Goal: Task Accomplishment & Management: Manage account settings

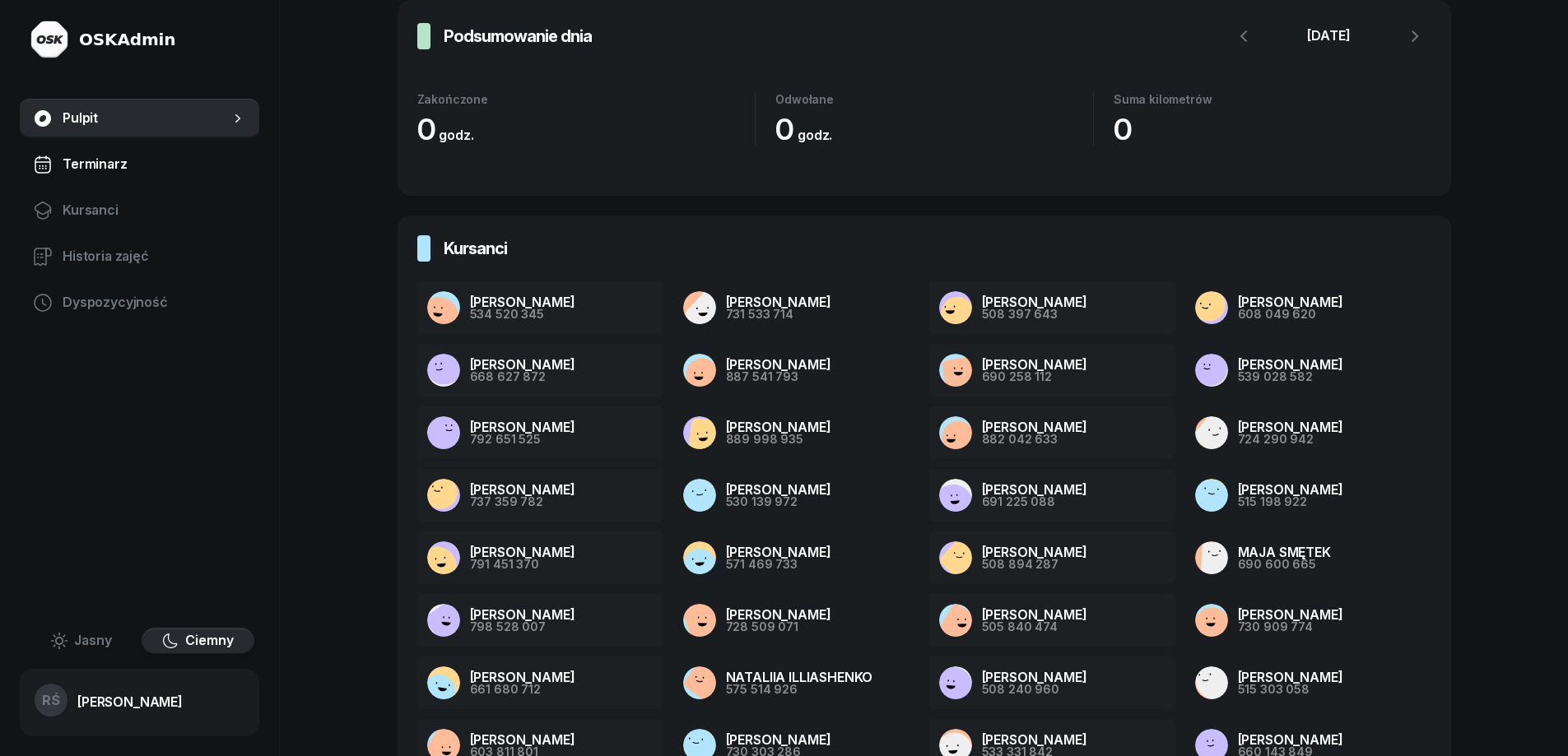
click at [93, 165] on span "Terminarz" at bounding box center [155, 164] width 183 height 21
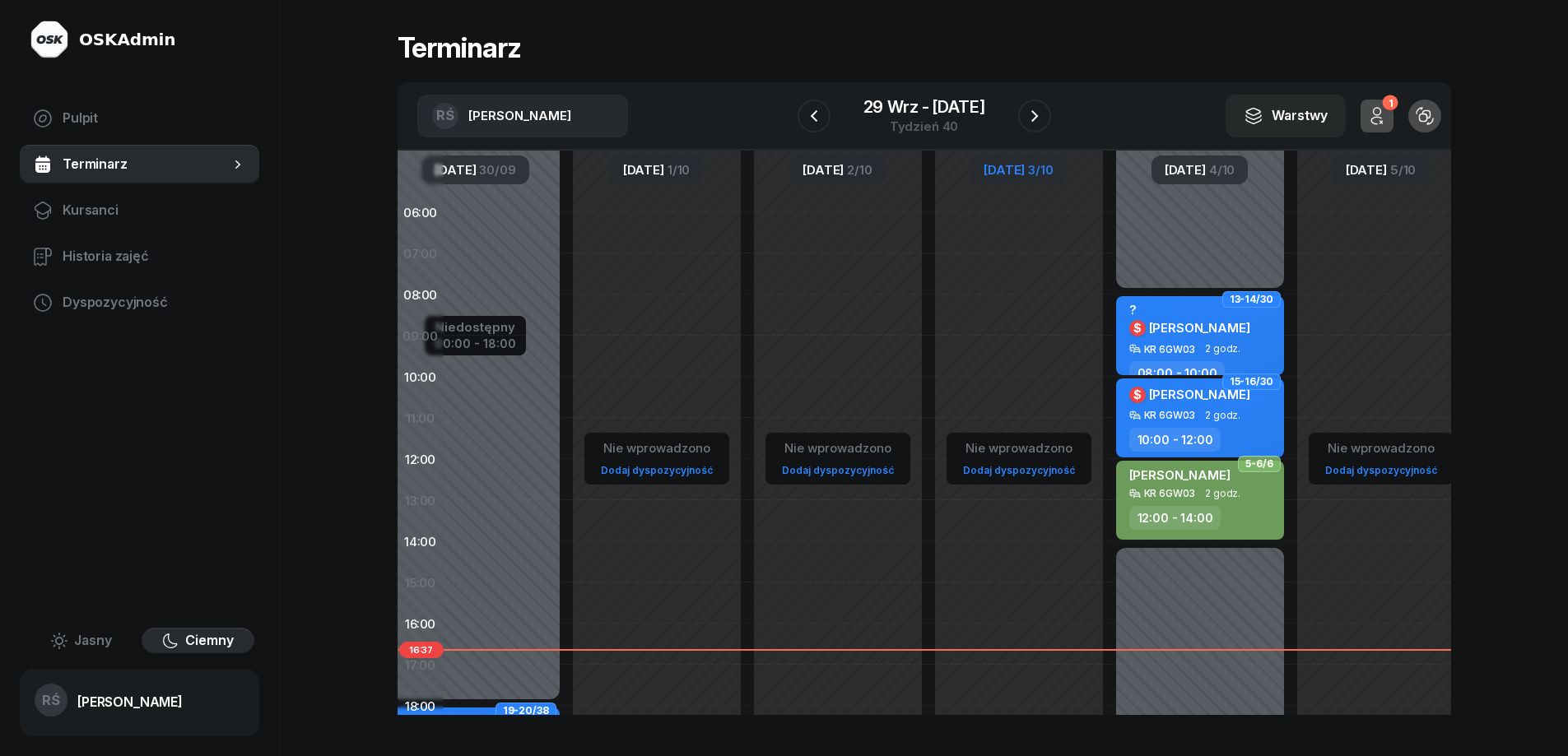
scroll to position [0, 270]
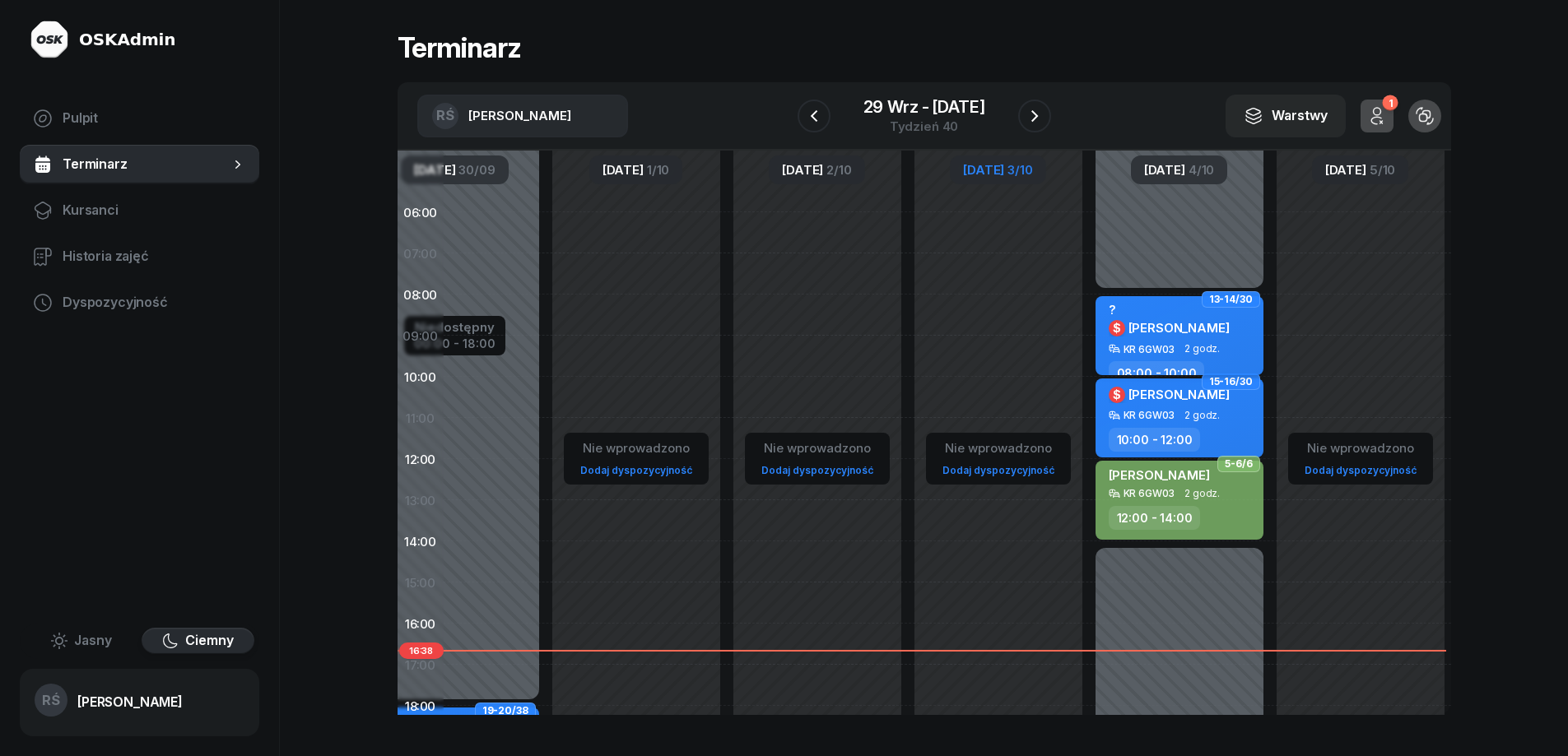
click at [1164, 334] on span "[PERSON_NAME]" at bounding box center [1178, 328] width 101 height 15
select select "08"
select select "10"
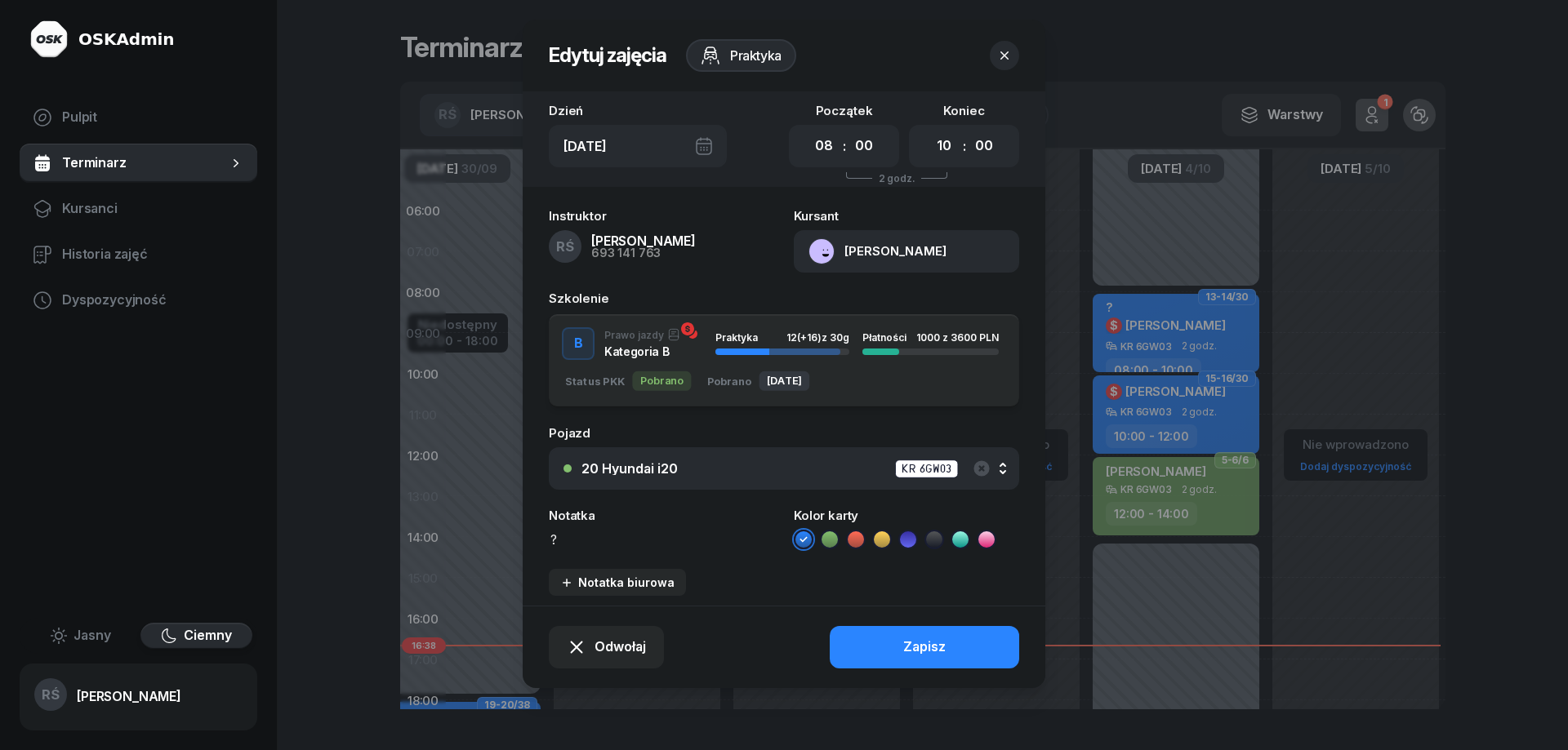
click at [1138, 413] on div at bounding box center [784, 375] width 1568 height 750
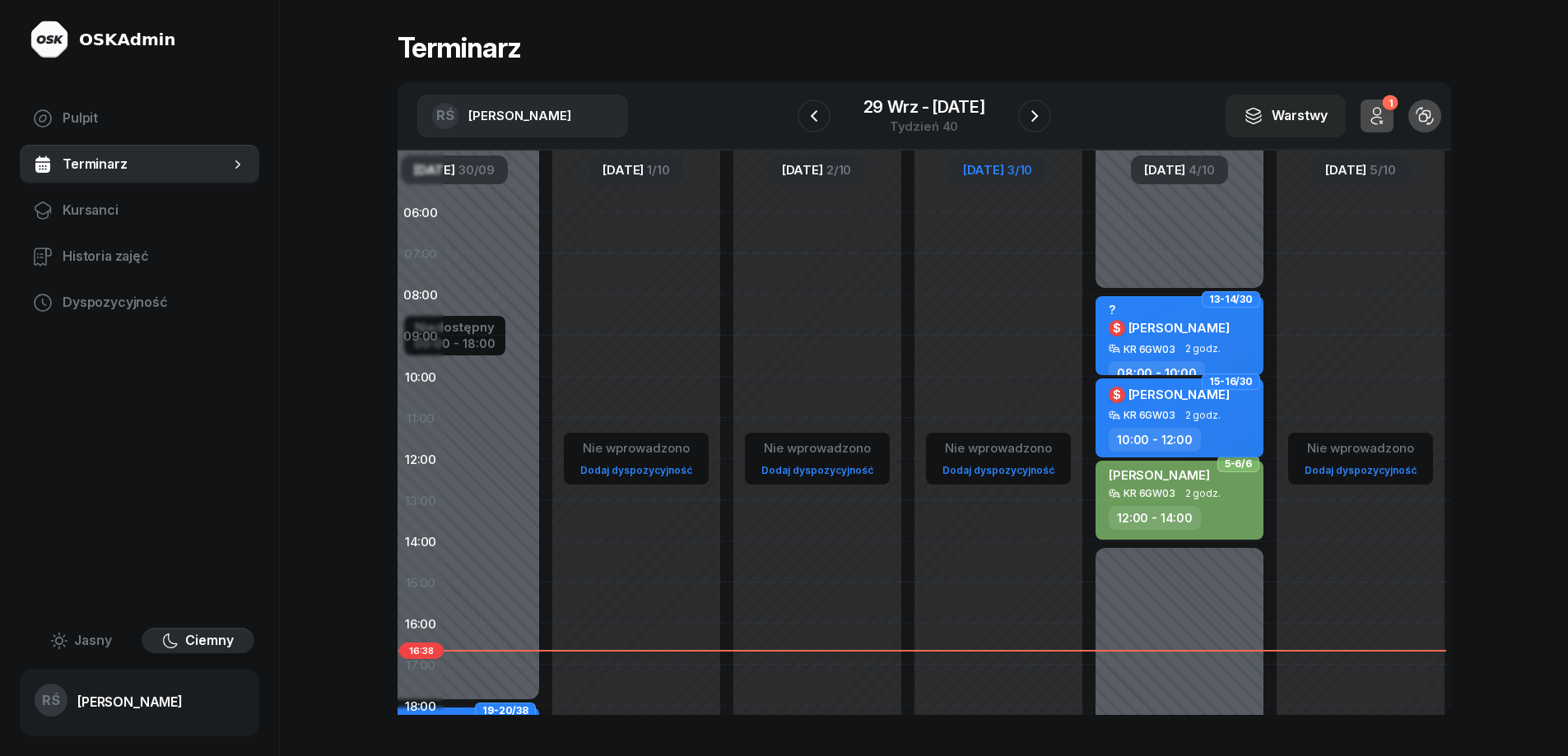
click at [1147, 416] on div "KR 6GW03" at bounding box center [1149, 415] width 52 height 11
select select "10"
select select "12"
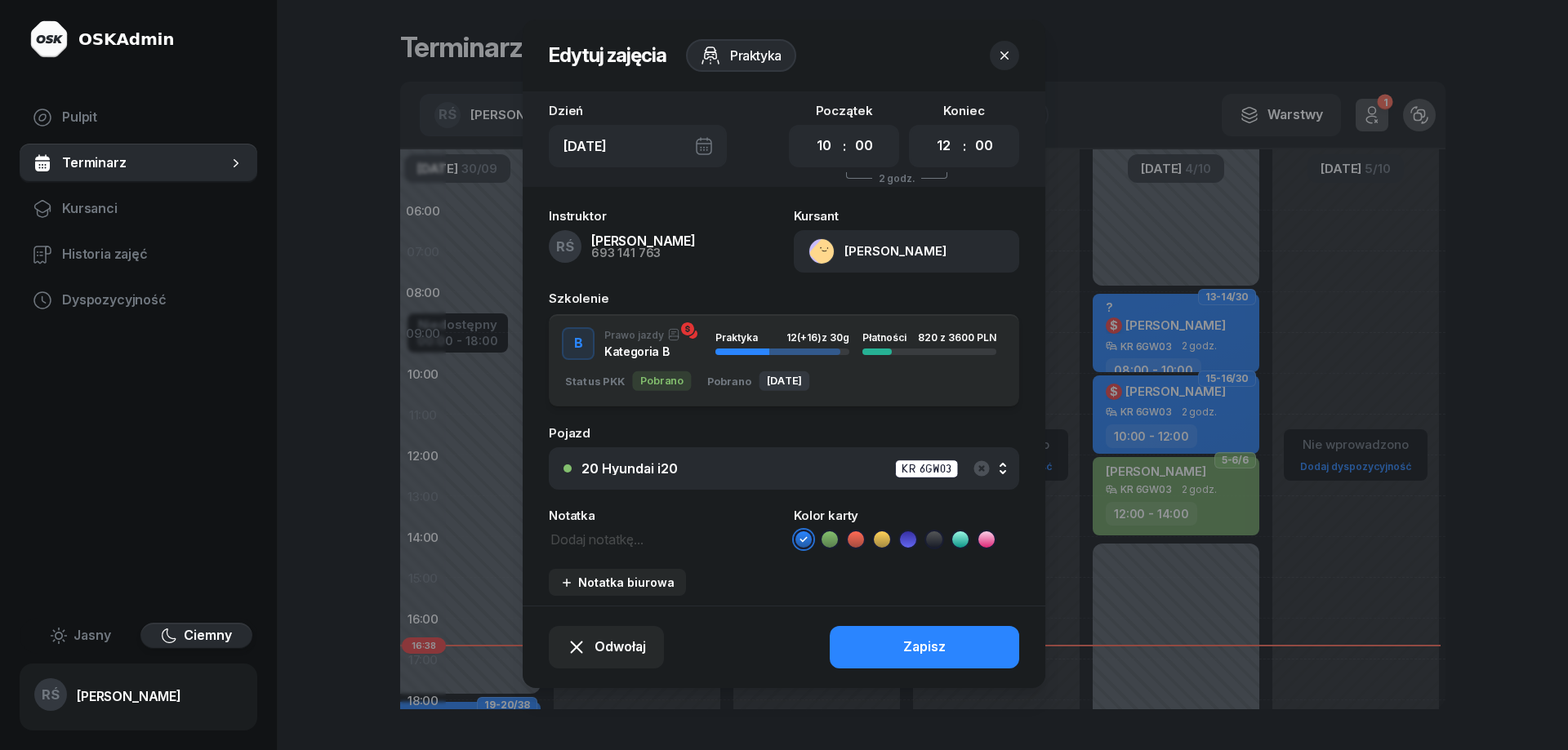
click at [1142, 499] on div at bounding box center [784, 375] width 1568 height 750
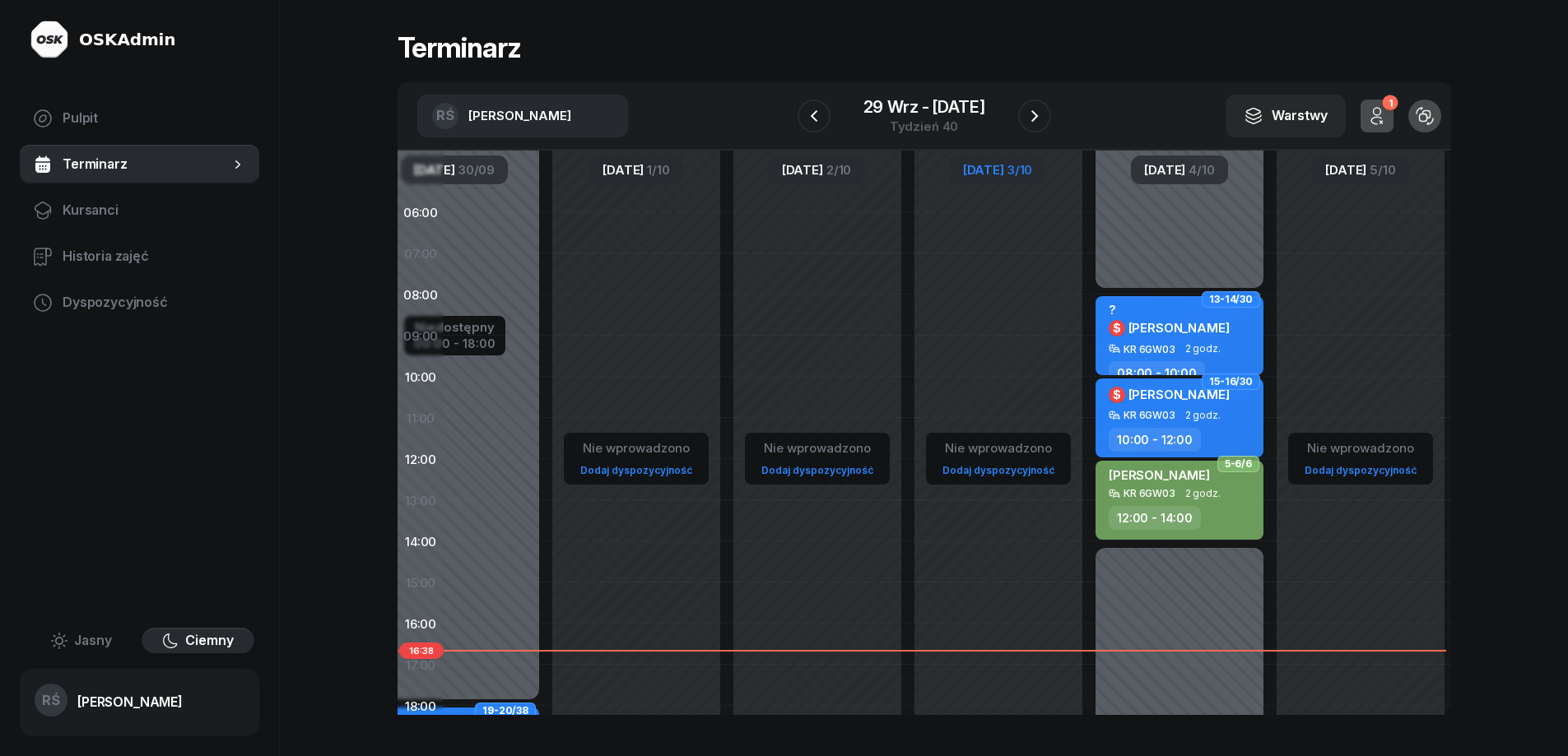
click at [1151, 503] on div "[PERSON_NAME] KR 6GW03 2 godz. 12:00 - 14:00" at bounding box center [1180, 500] width 168 height 79
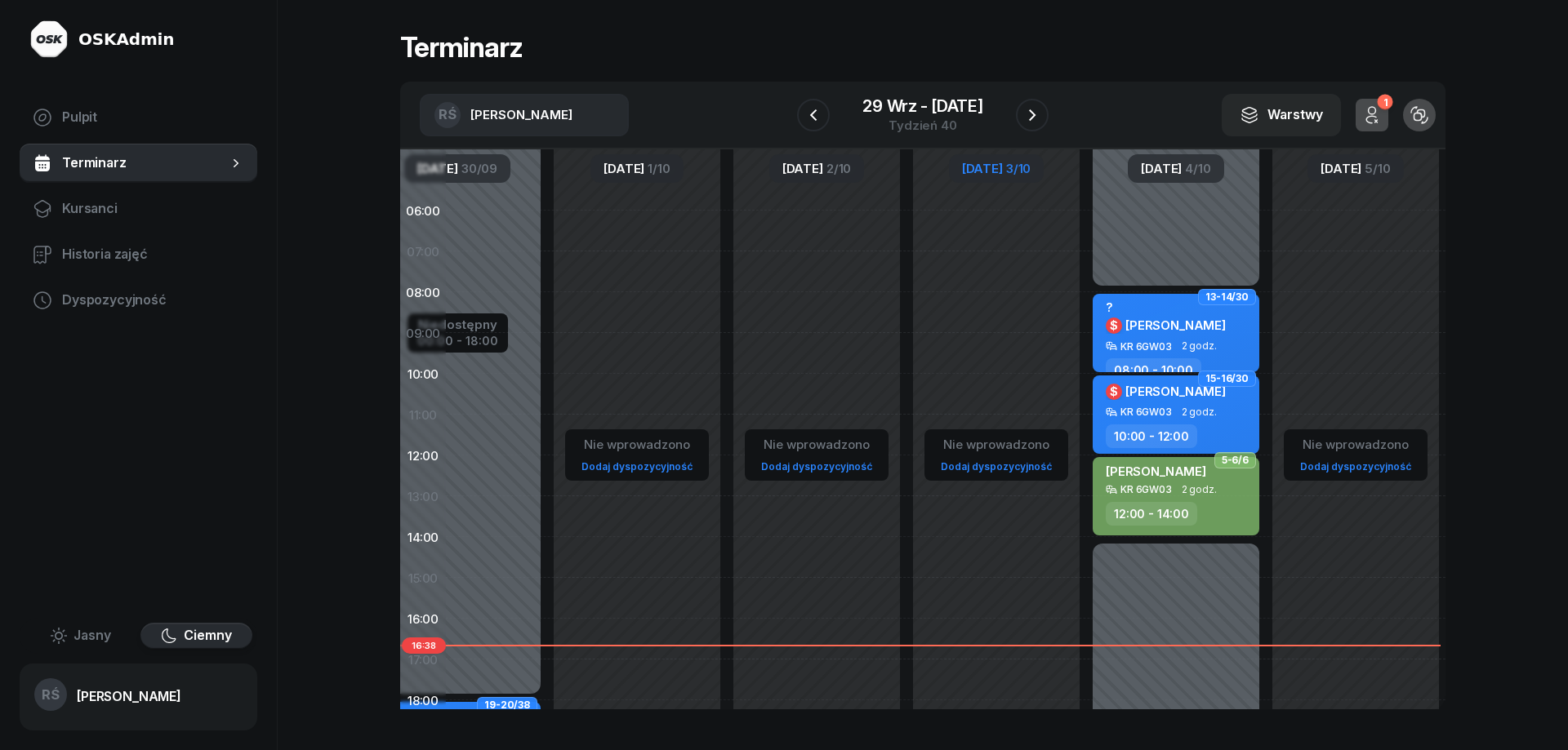
select select "12"
select select "14"
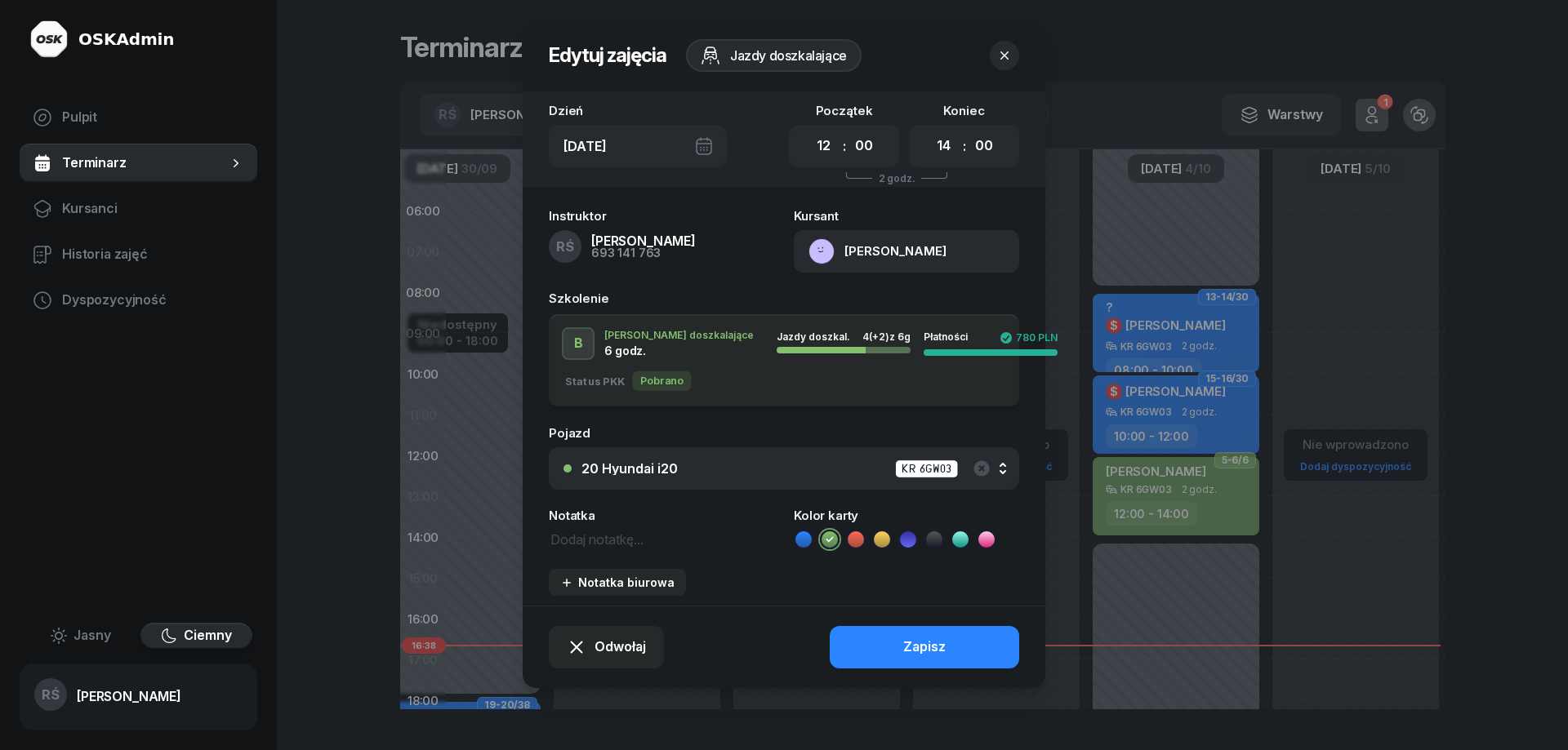
click at [1154, 221] on div at bounding box center [784, 375] width 1568 height 750
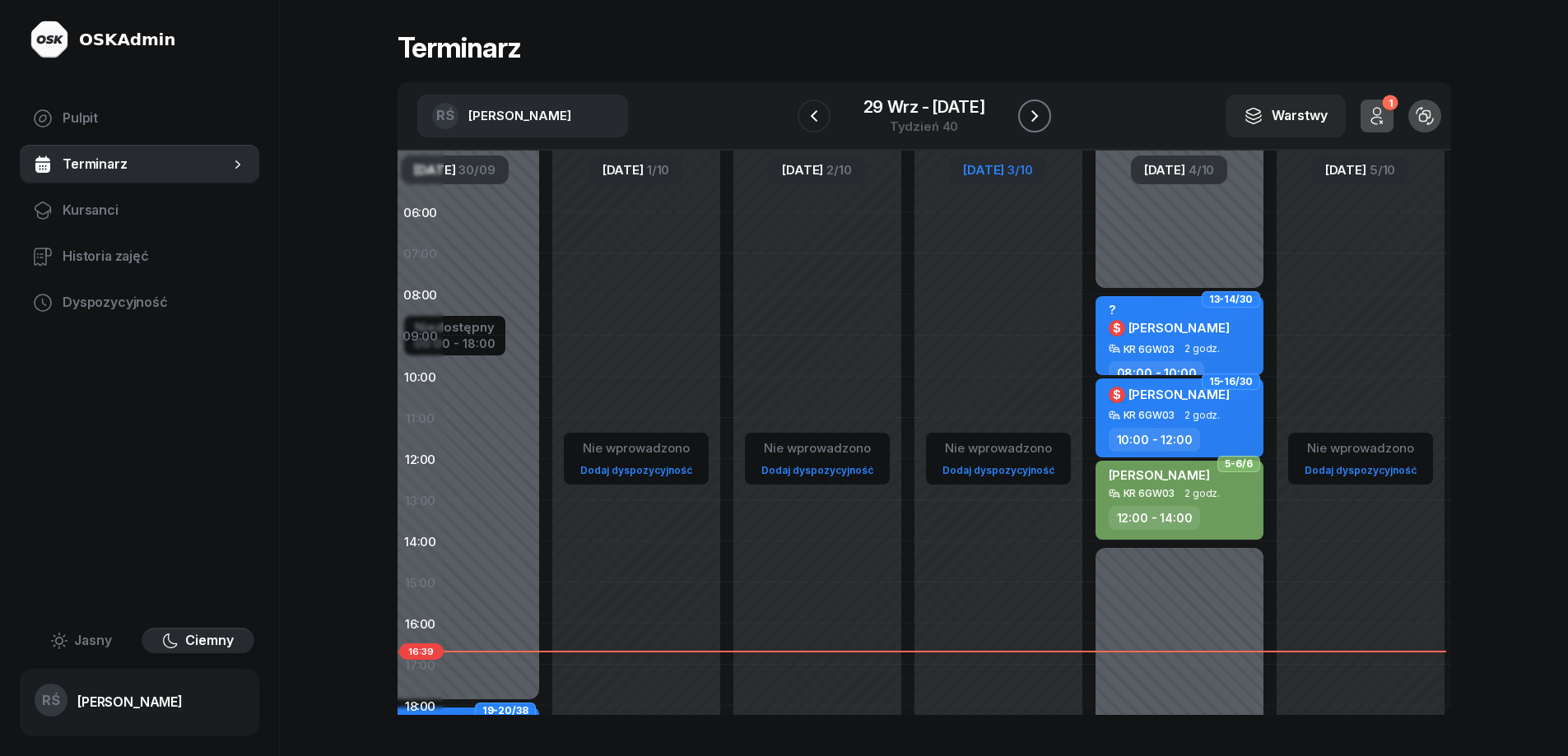
click at [1037, 114] on icon "button" at bounding box center [1034, 116] width 20 height 20
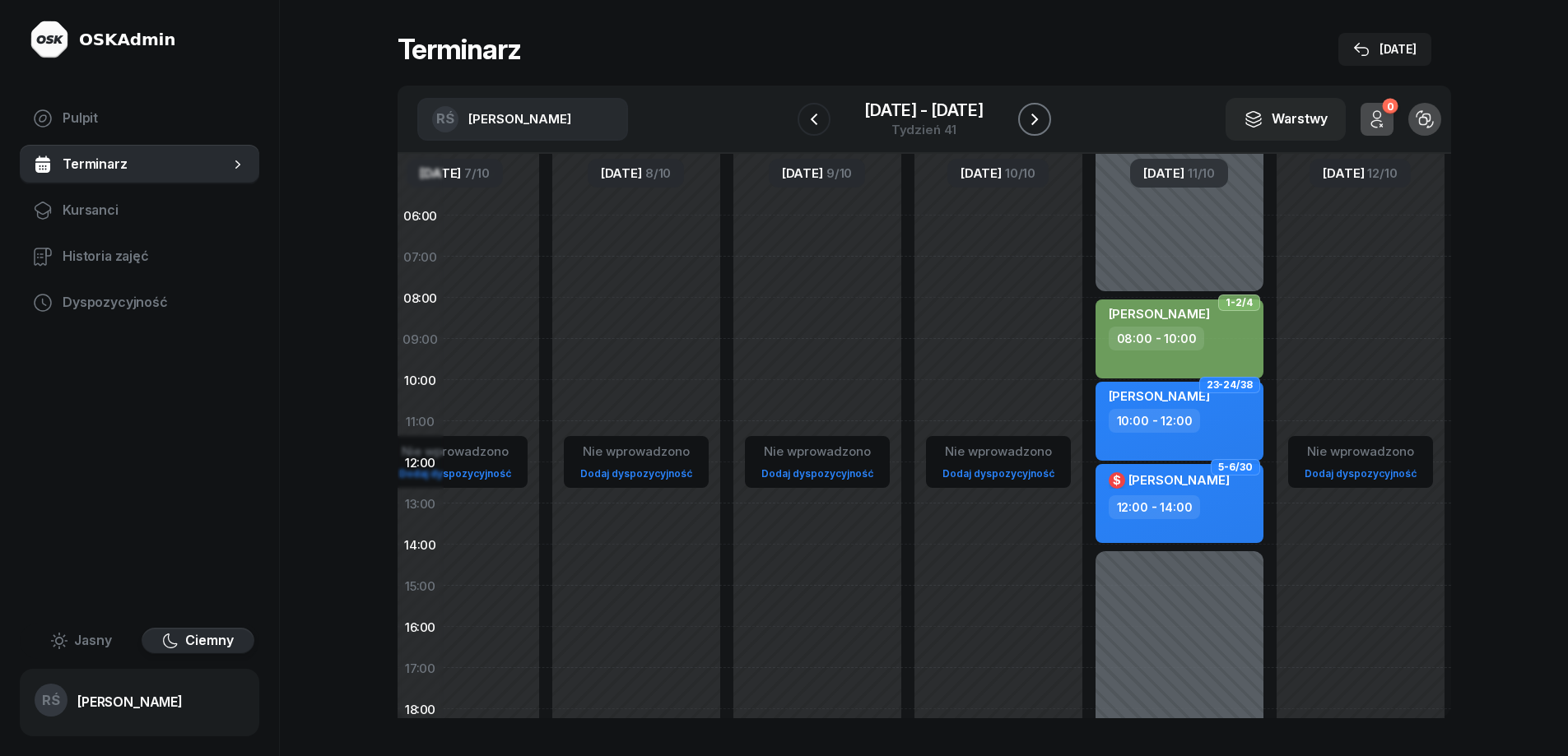
click at [1037, 114] on icon "button" at bounding box center [1034, 119] width 20 height 20
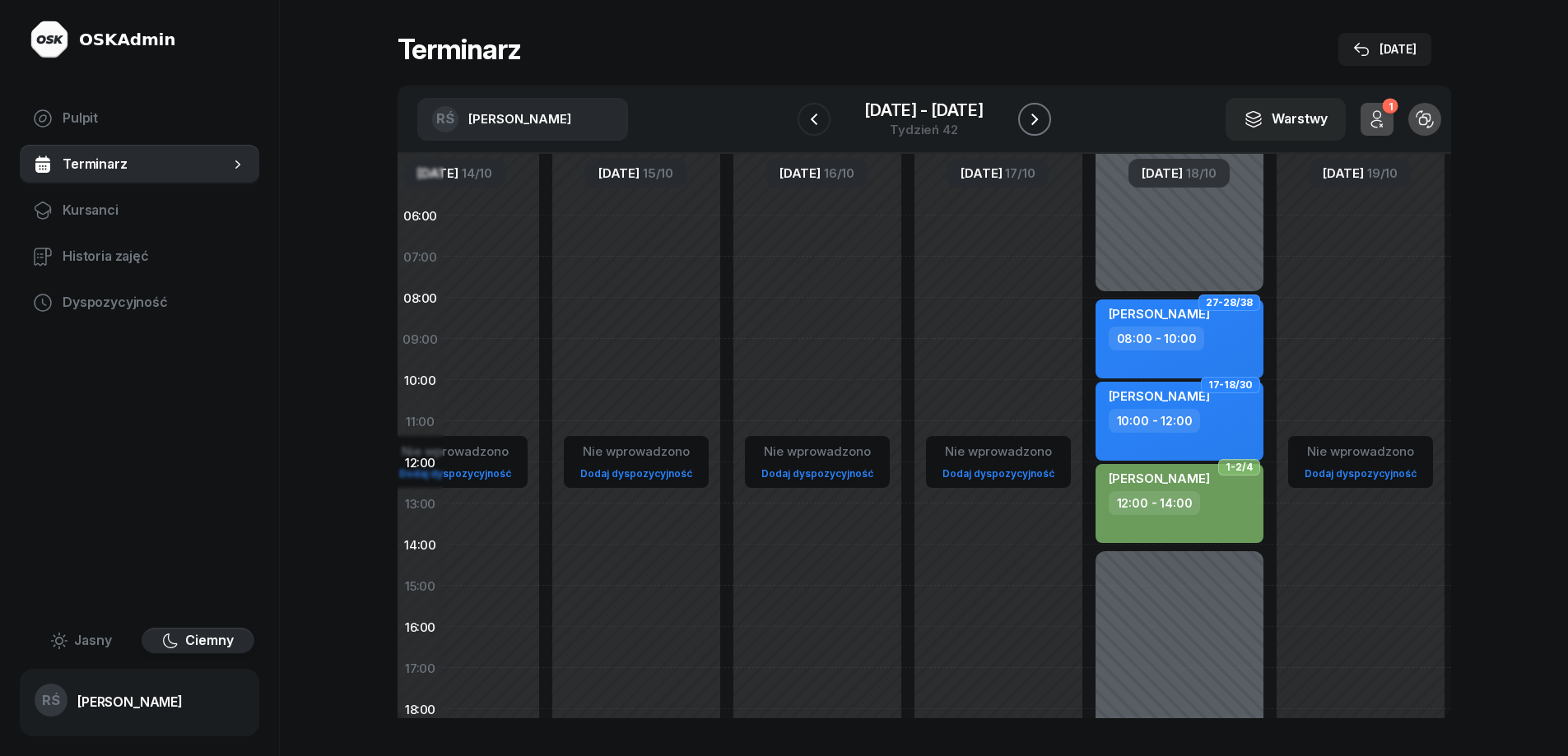
click at [1037, 114] on icon "button" at bounding box center [1034, 119] width 20 height 20
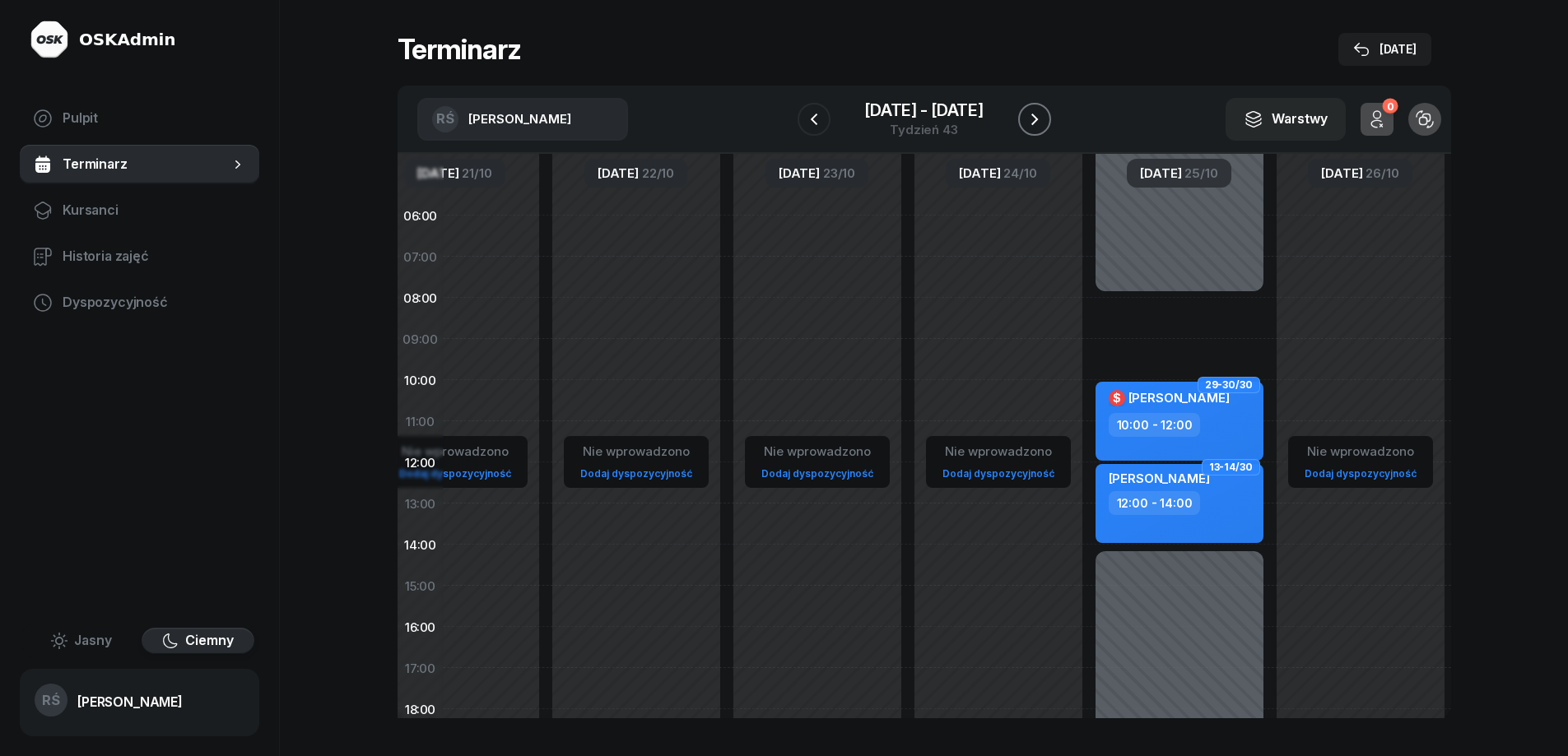
click at [1037, 114] on icon "button" at bounding box center [1034, 119] width 20 height 20
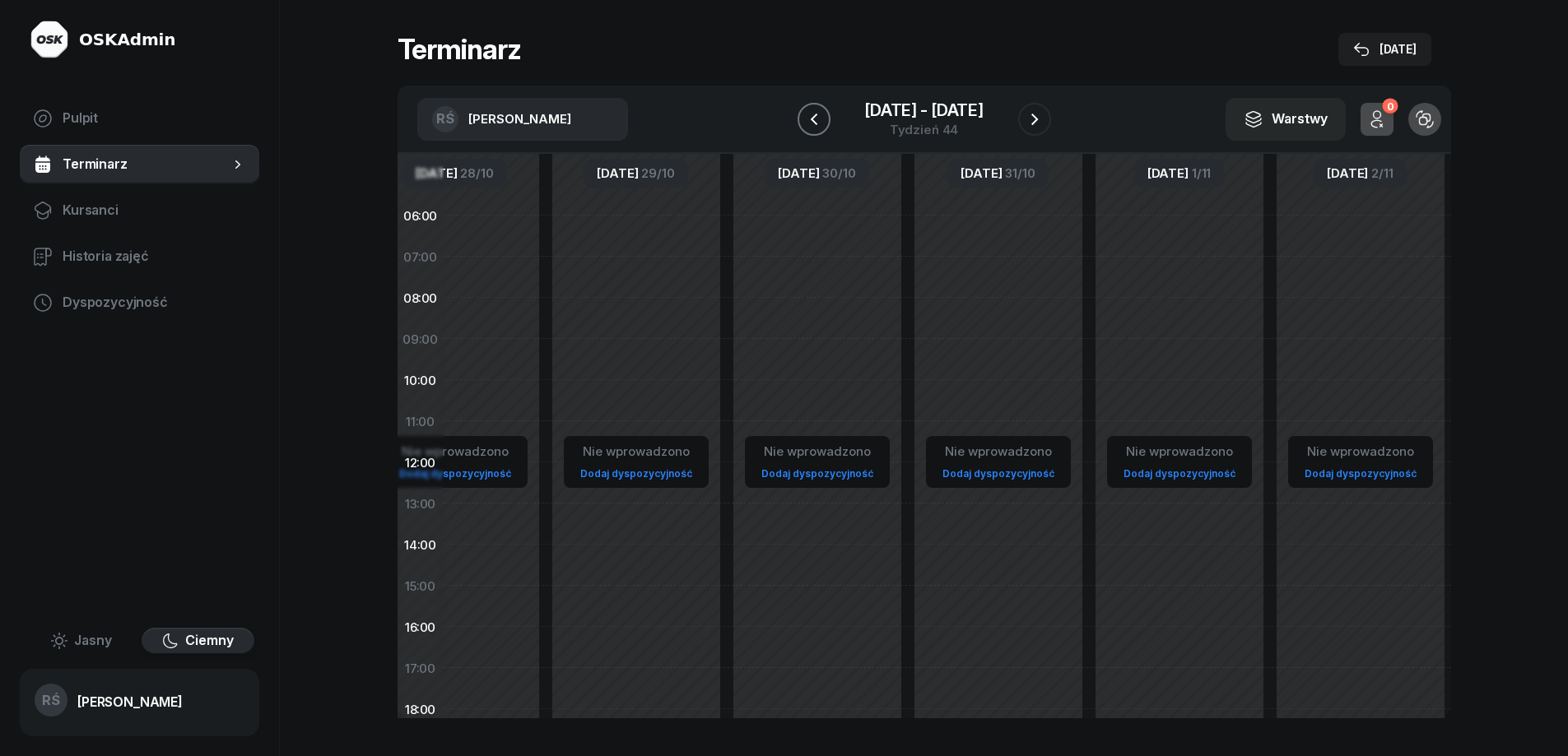
click at [814, 121] on icon "button" at bounding box center [813, 119] width 7 height 12
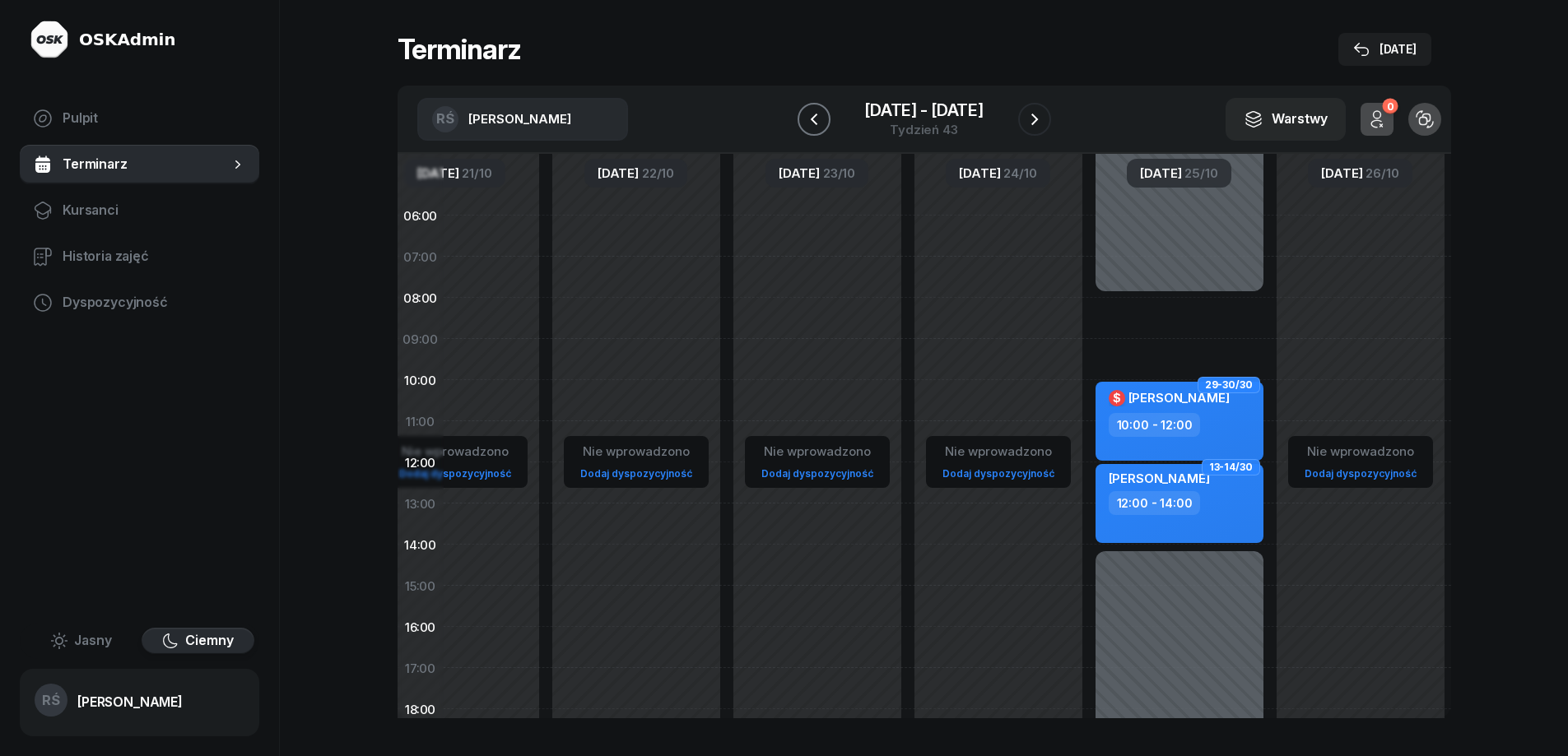
click at [814, 121] on icon "button" at bounding box center [813, 119] width 7 height 12
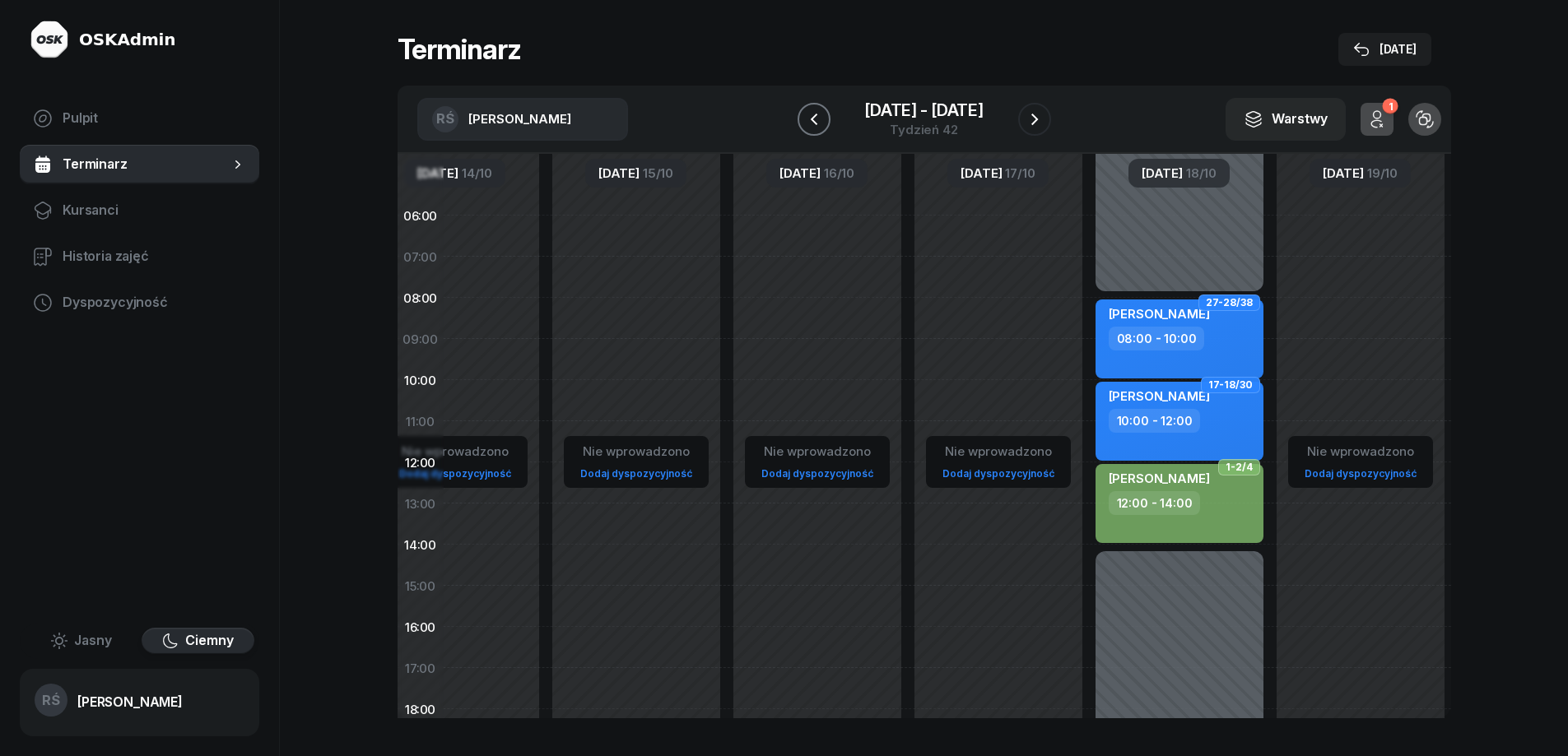
click at [814, 121] on icon "button" at bounding box center [813, 119] width 7 height 12
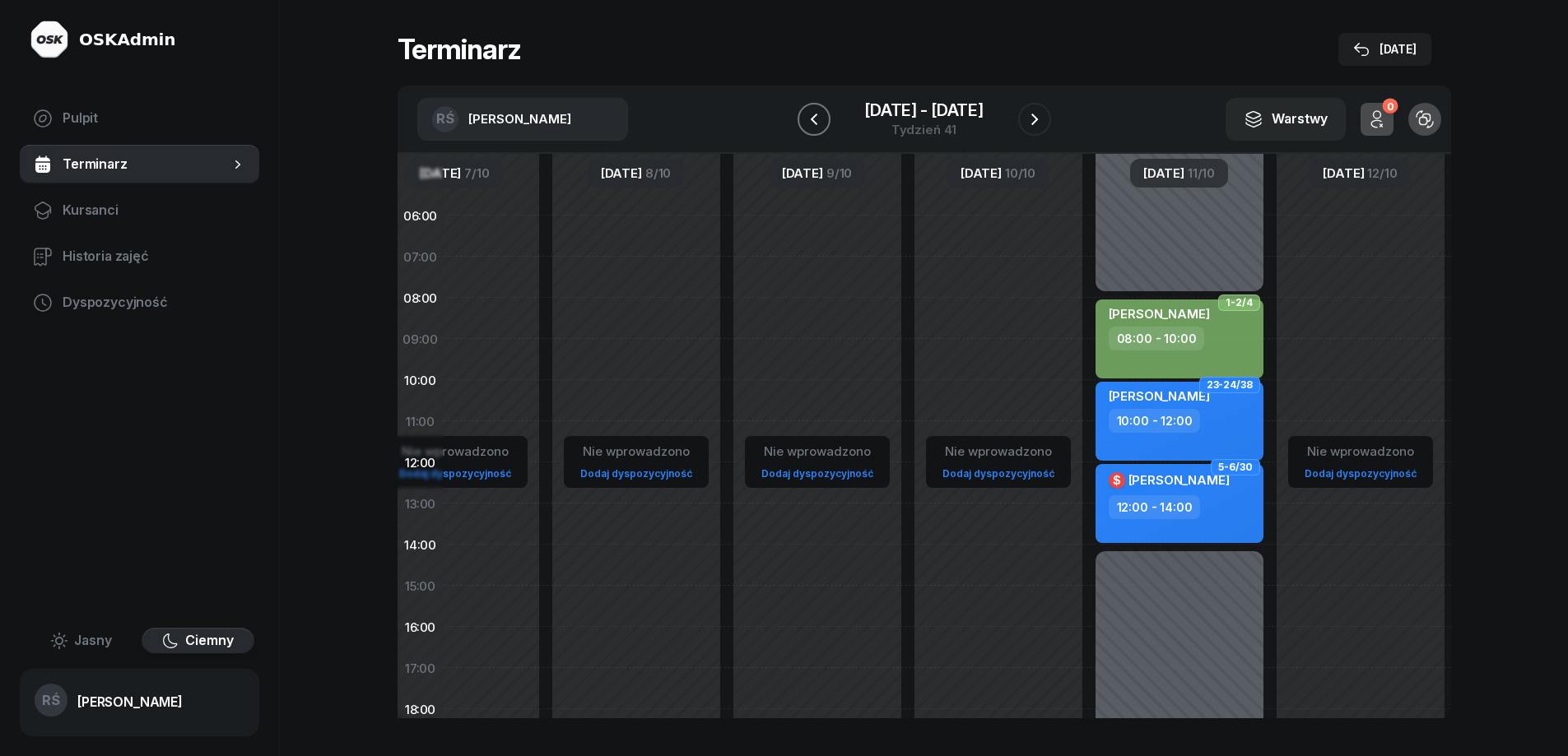
click at [814, 121] on icon "button" at bounding box center [813, 119] width 7 height 12
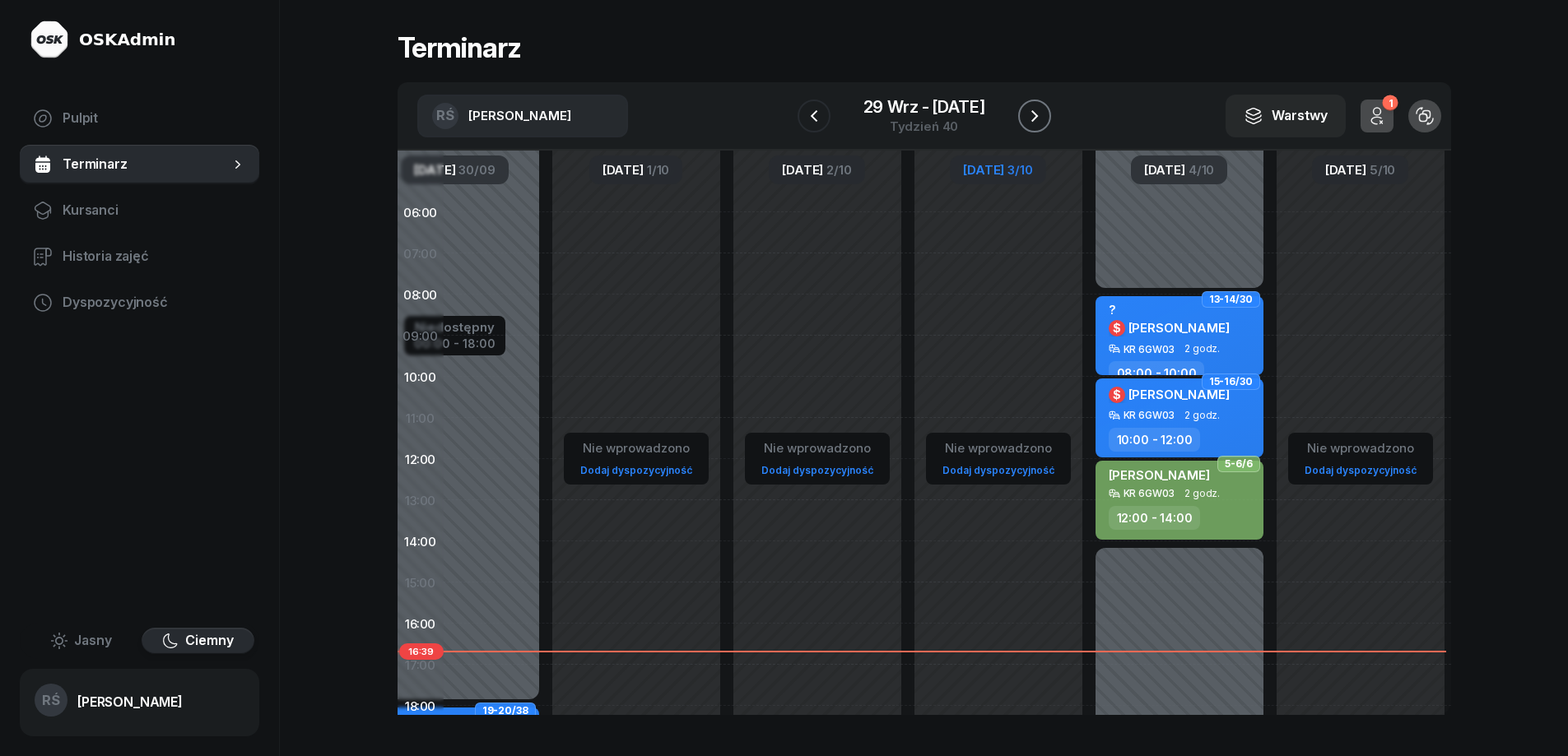
click at [1035, 113] on icon "button" at bounding box center [1035, 116] width 7 height 12
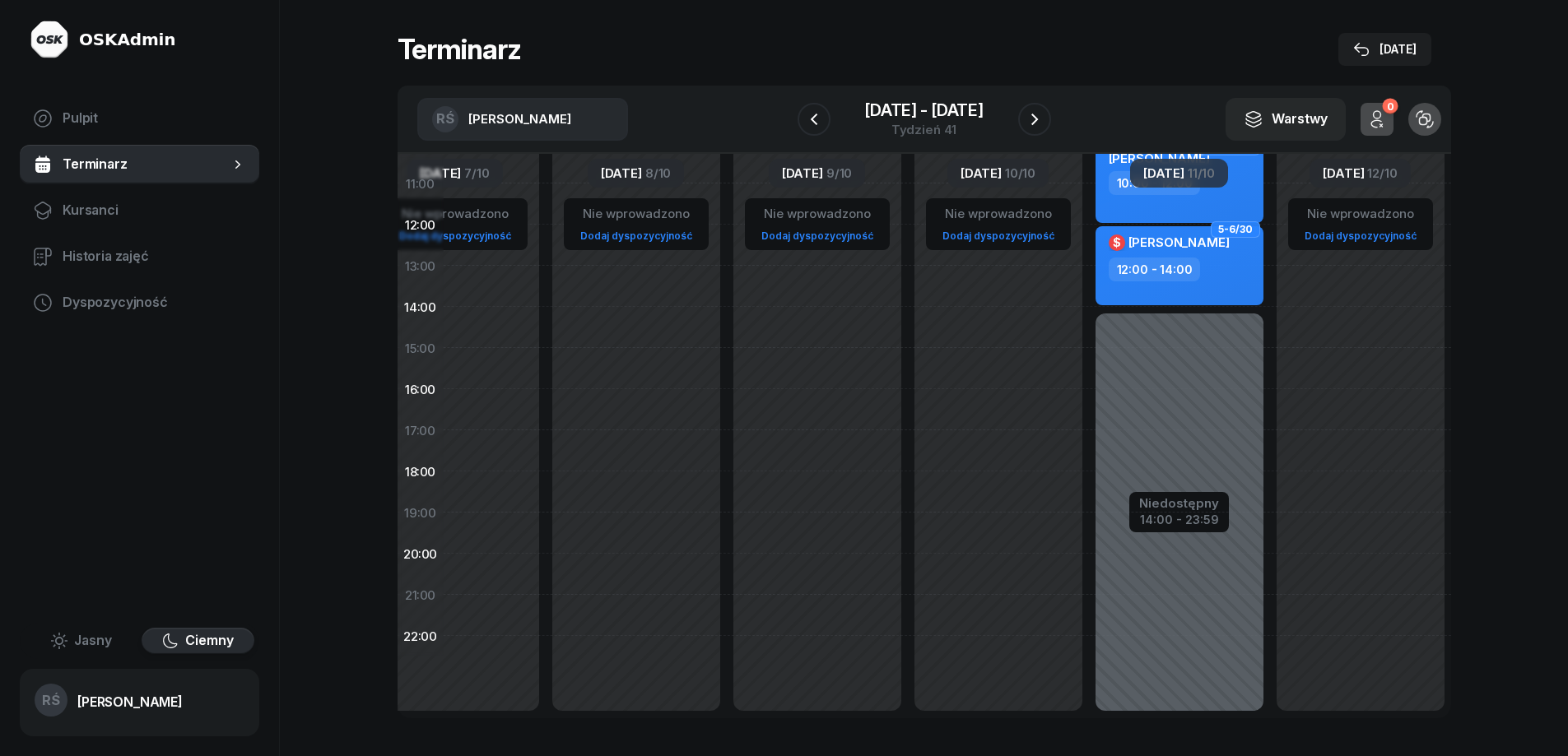
scroll to position [247, 270]
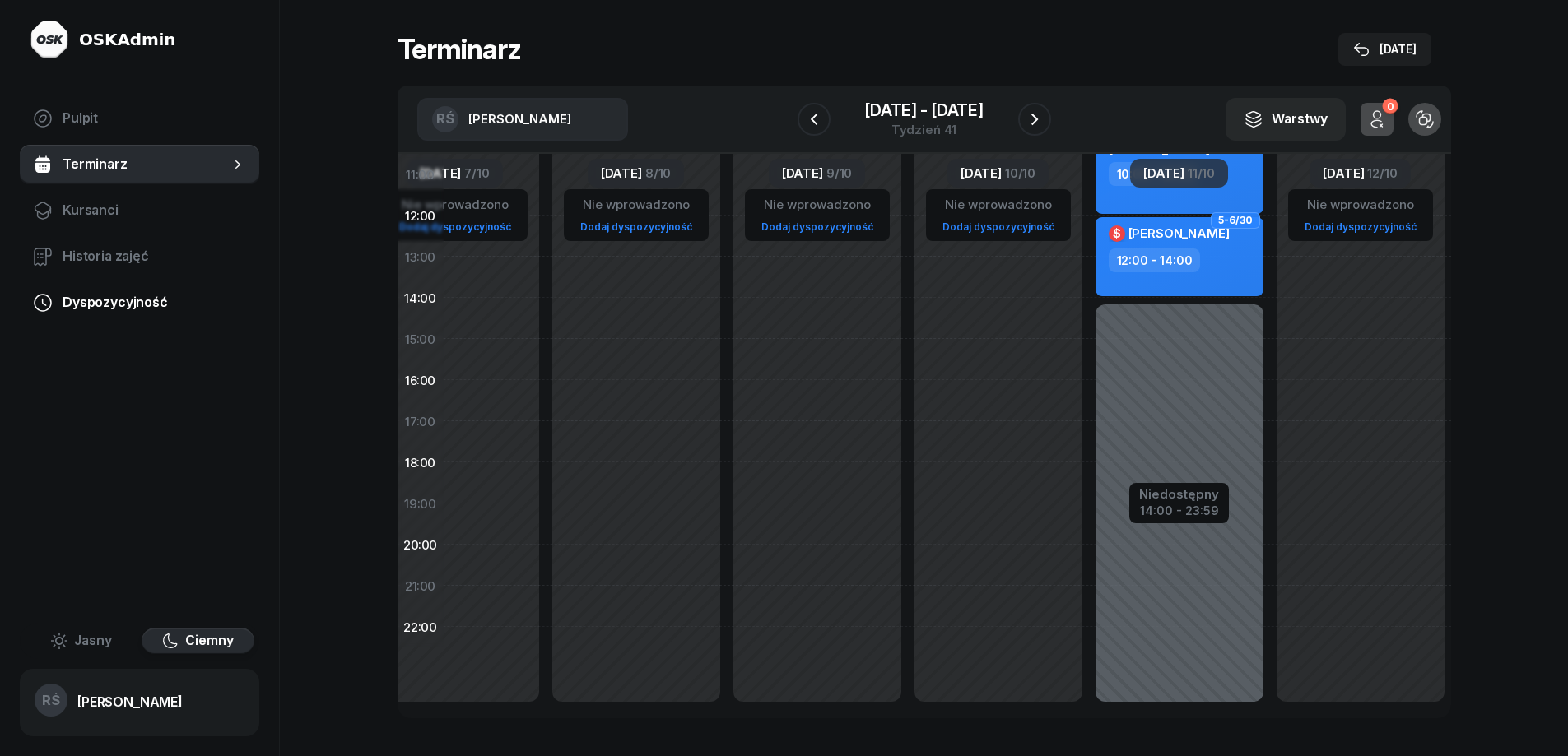
click at [132, 300] on span "Dyspozycyjność" at bounding box center [155, 302] width 183 height 21
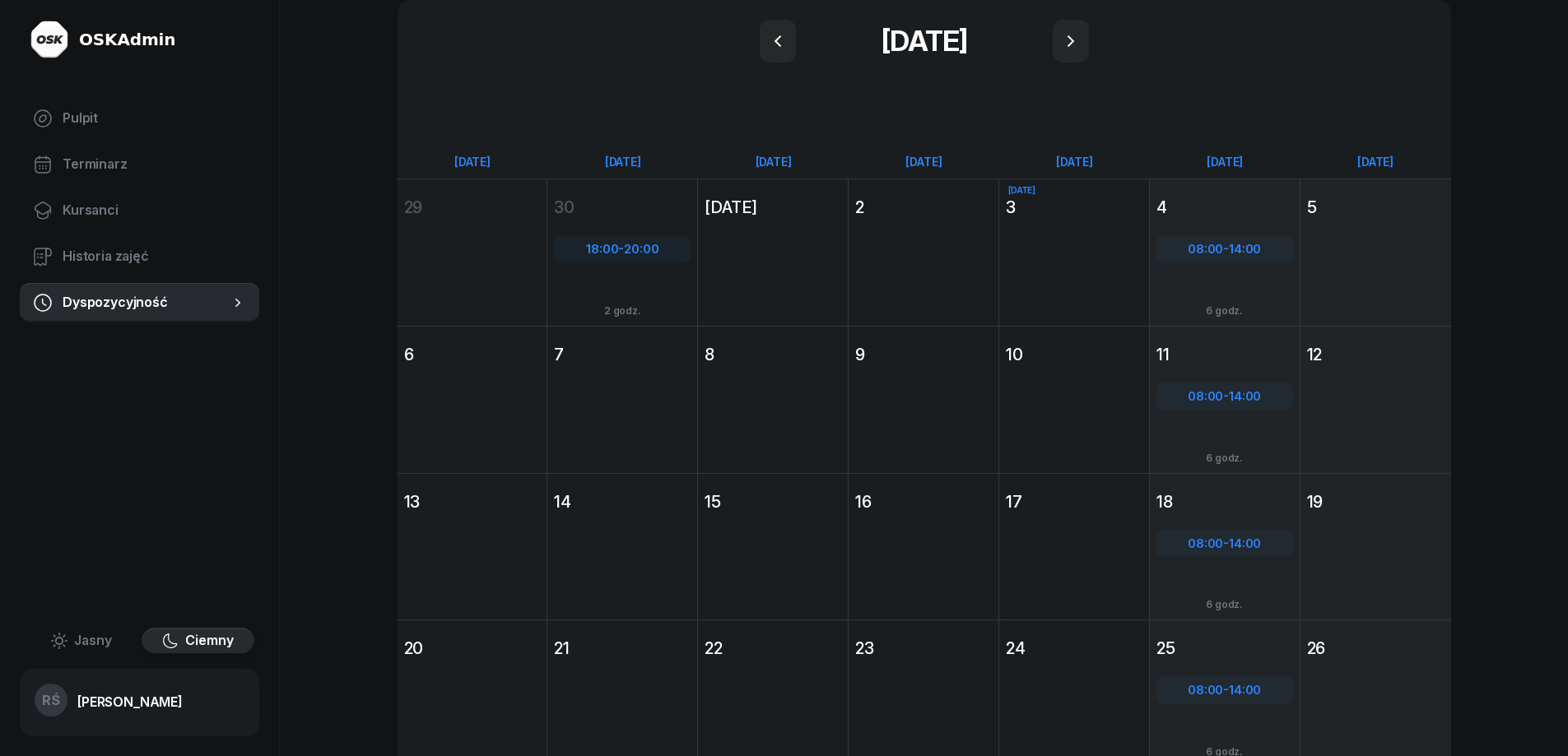
click at [902, 386] on div "[DATE] Cz [DATE] 9" at bounding box center [923, 399] width 150 height 147
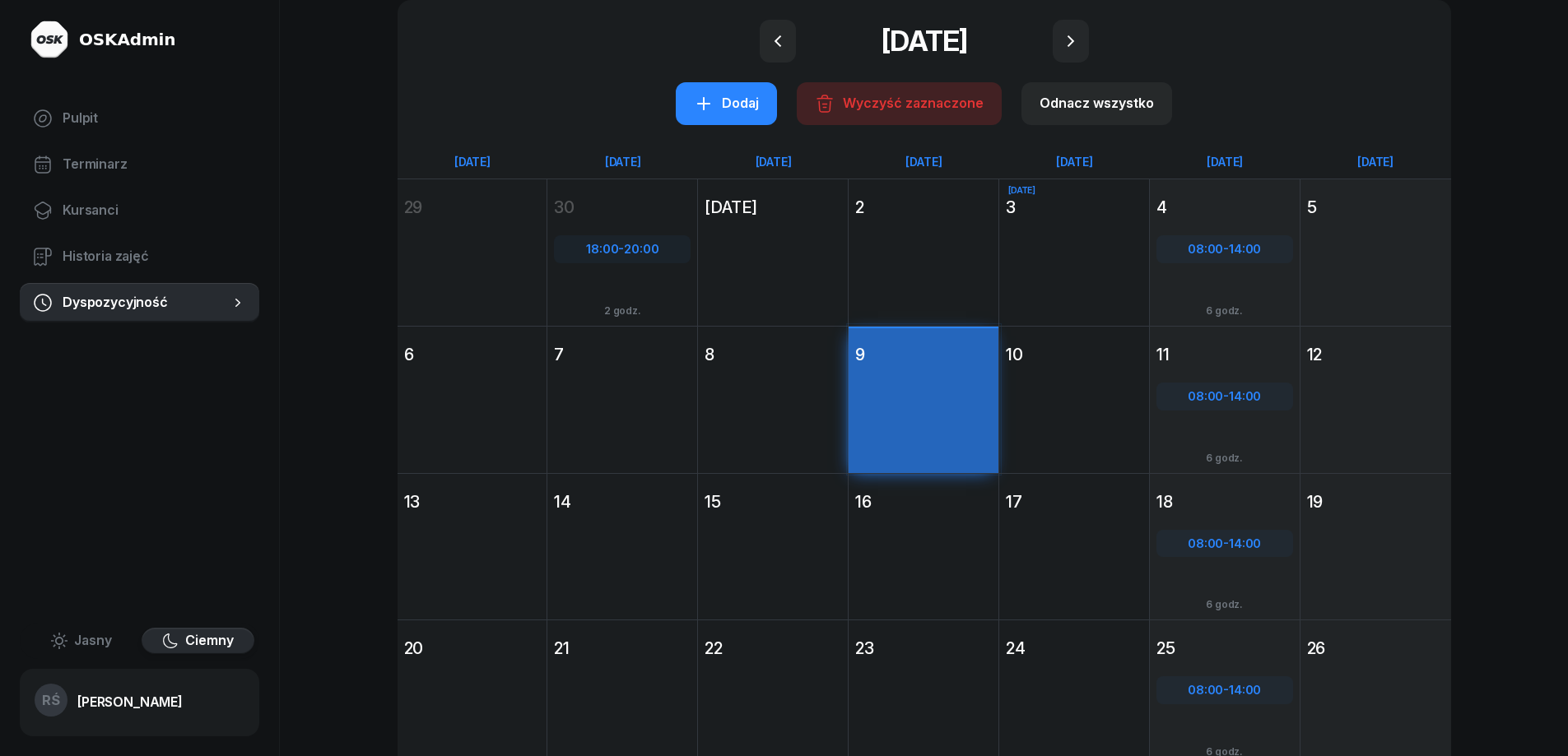
click at [605, 401] on div "[DATE] Wt [DATE] 7" at bounding box center [622, 399] width 150 height 147
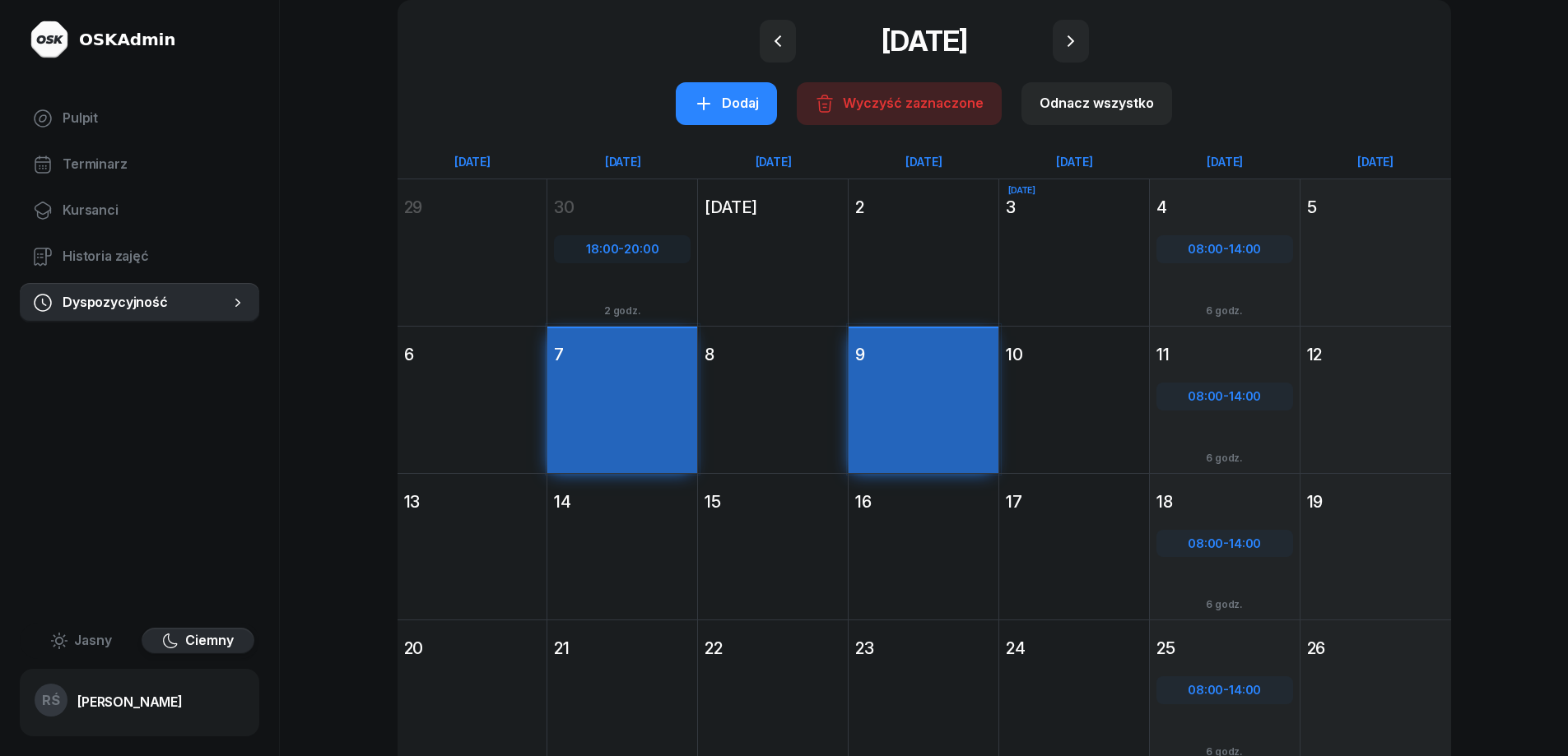
click at [916, 383] on div "[DATE] Cz [DATE] 9" at bounding box center [923, 399] width 150 height 147
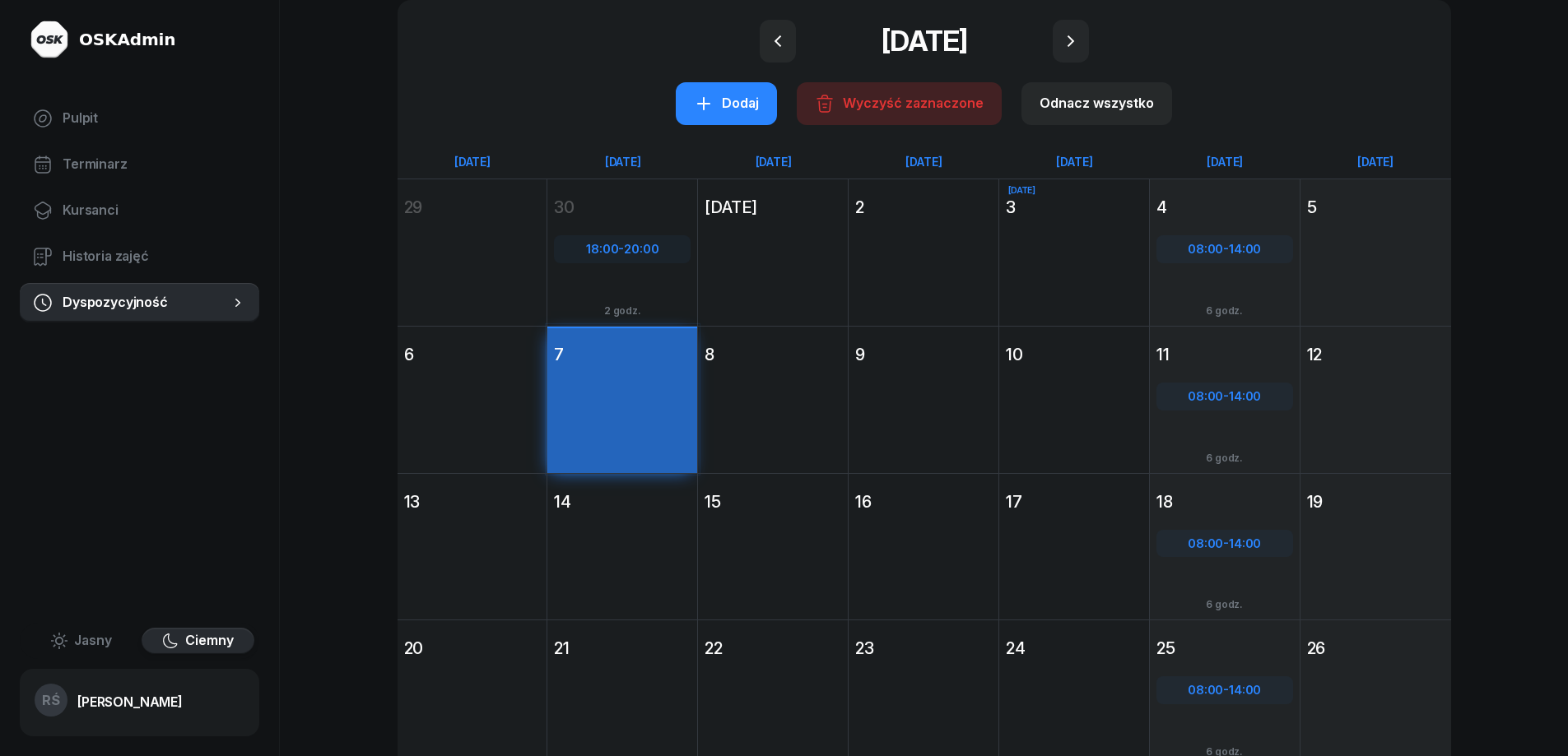
click at [596, 57] on div "[DATE] [DATE]" at bounding box center [924, 41] width 1014 height 42
click at [652, 392] on div "[DATE] Wt [DATE] 7" at bounding box center [622, 399] width 150 height 147
